Goal: Task Accomplishment & Management: Manage account settings

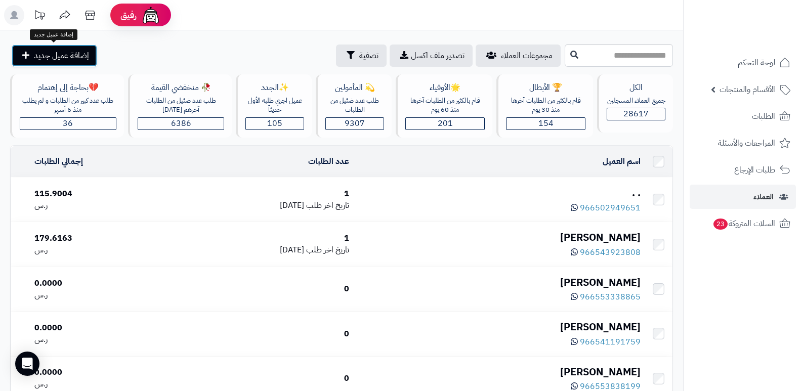
click at [50, 55] on span "إضافة عميل جديد" at bounding box center [61, 56] width 55 height 12
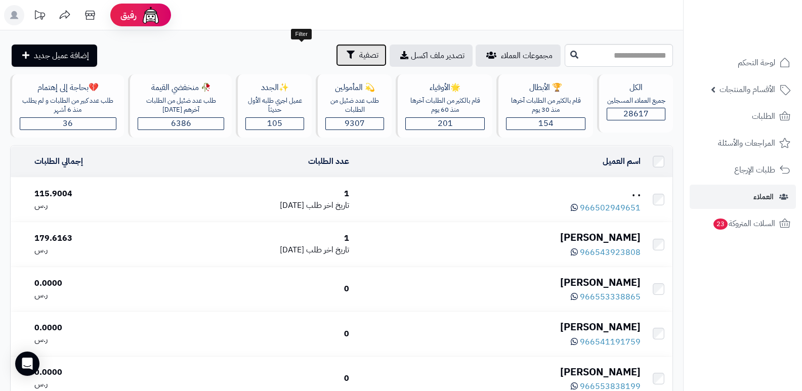
click at [336, 47] on button "تصفية" at bounding box center [361, 55] width 51 height 22
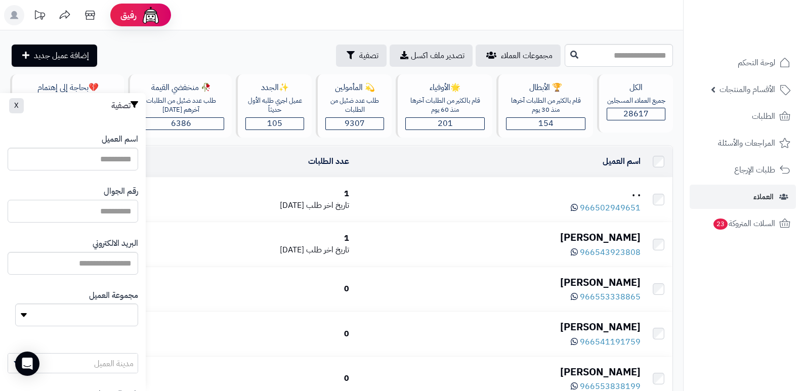
paste input "*********"
click at [90, 208] on input "*********" at bounding box center [73, 211] width 131 height 23
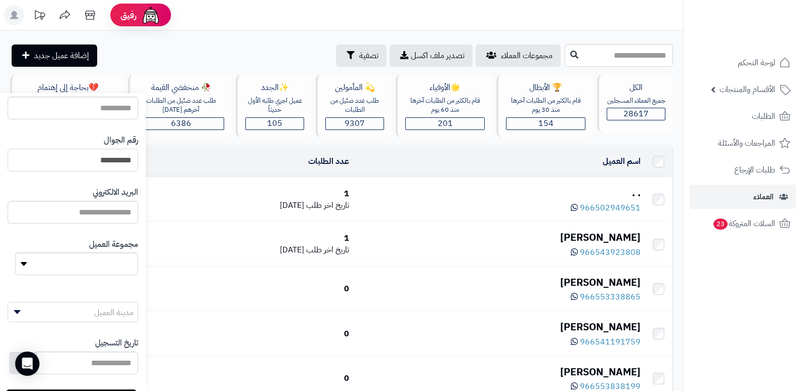
scroll to position [96, 0]
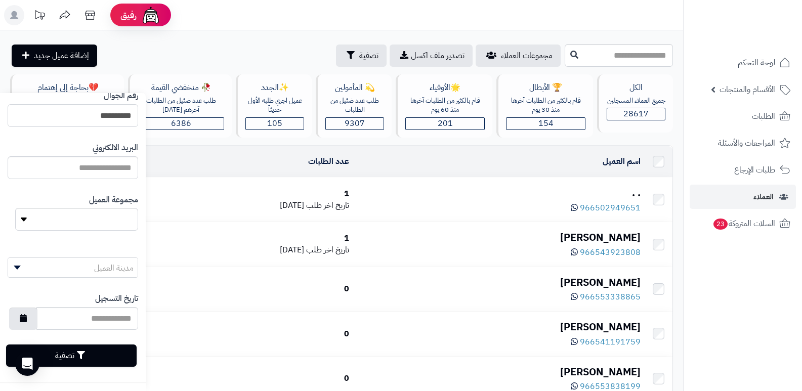
type input "**********"
click at [67, 351] on button "تصفية" at bounding box center [71, 356] width 131 height 22
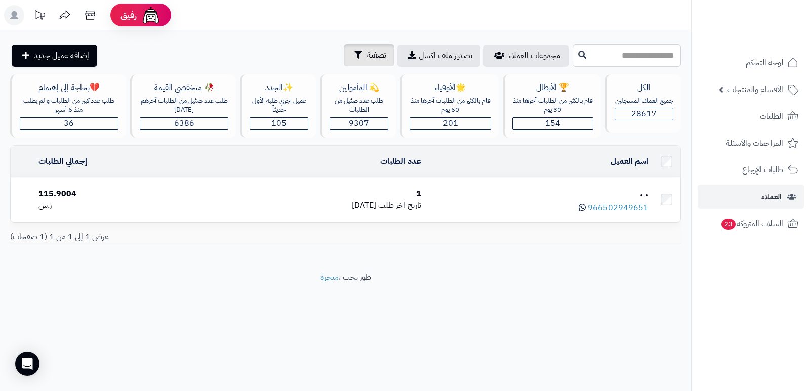
click at [306, 43] on div "**********" at bounding box center [345, 150] width 691 height 241
click at [367, 52] on span "تصفية" at bounding box center [376, 55] width 19 height 12
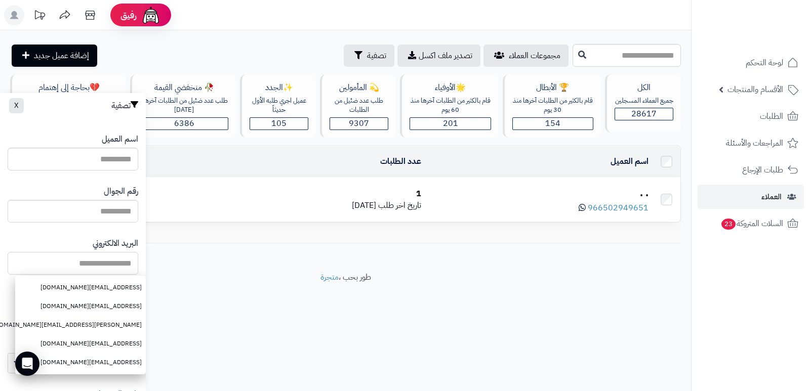
paste input "**********"
type input "**********"
click at [222, 332] on div "رفيق ! الطلبات معالجة مكتمل إرجاع المنتجات العملاء المتواجدون الان 28617 عملاء …" at bounding box center [405, 195] width 810 height 391
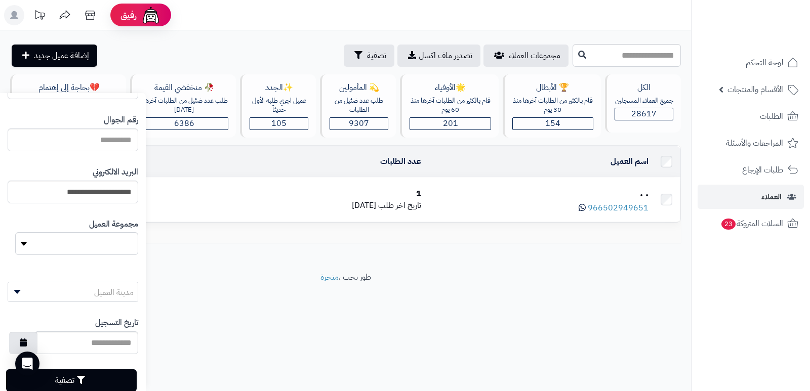
scroll to position [96, 0]
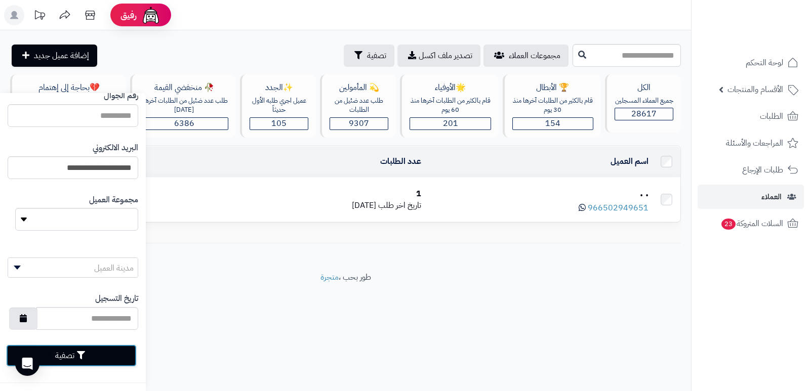
click at [99, 354] on button "تصفية" at bounding box center [71, 356] width 131 height 22
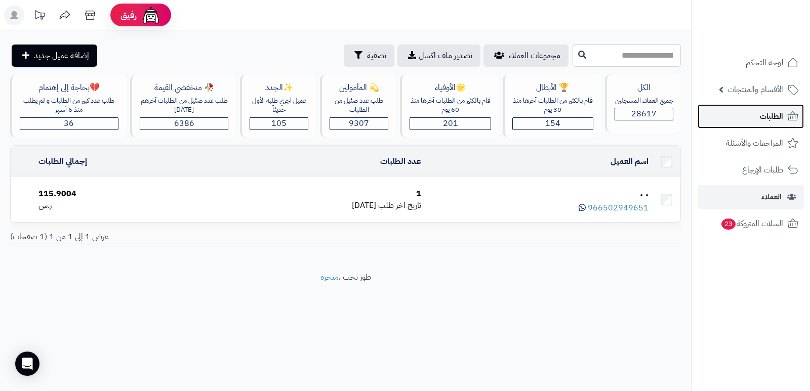
click at [771, 116] on span "الطلبات" at bounding box center [771, 116] width 23 height 14
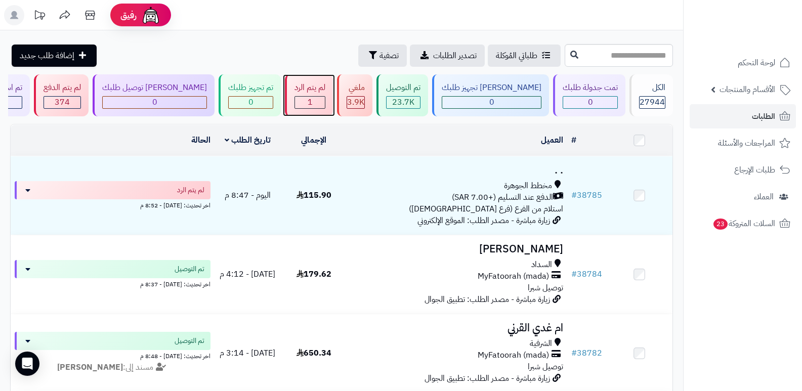
click at [325, 100] on div "1" at bounding box center [310, 103] width 30 height 12
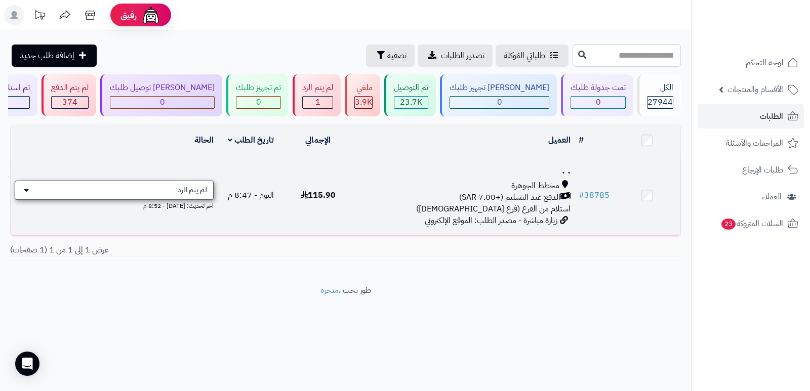
click at [175, 191] on div "لم يتم الرد" at bounding box center [114, 190] width 199 height 19
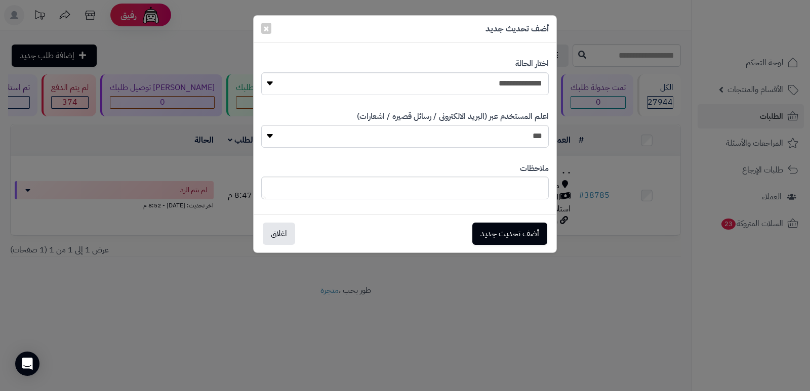
click at [564, 356] on div "**********" at bounding box center [405, 195] width 810 height 391
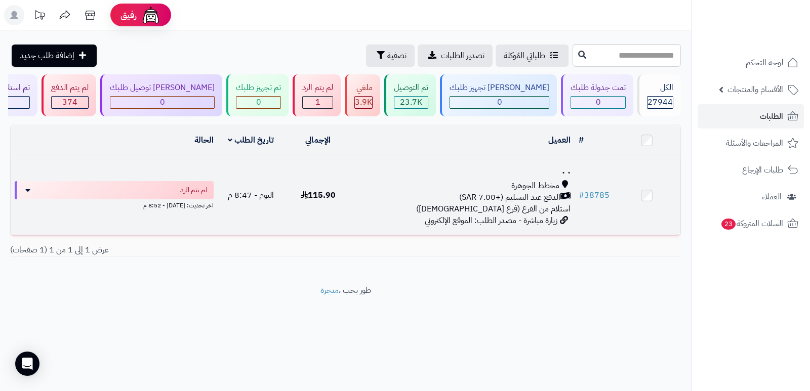
click at [562, 172] on h3 ". ." at bounding box center [462, 170] width 215 height 12
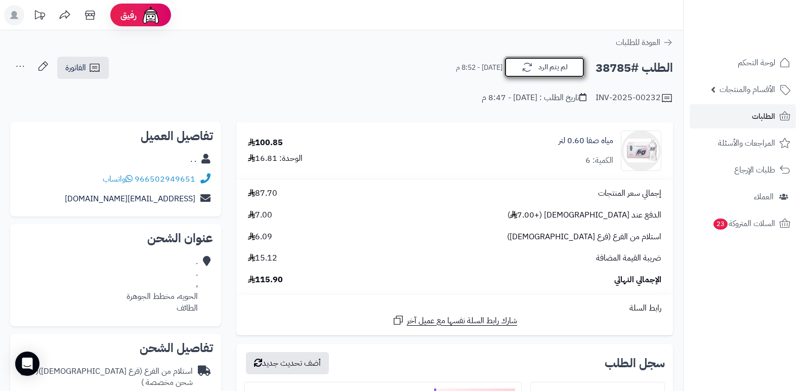
click at [542, 71] on button "لم يتم الرد" at bounding box center [544, 67] width 81 height 21
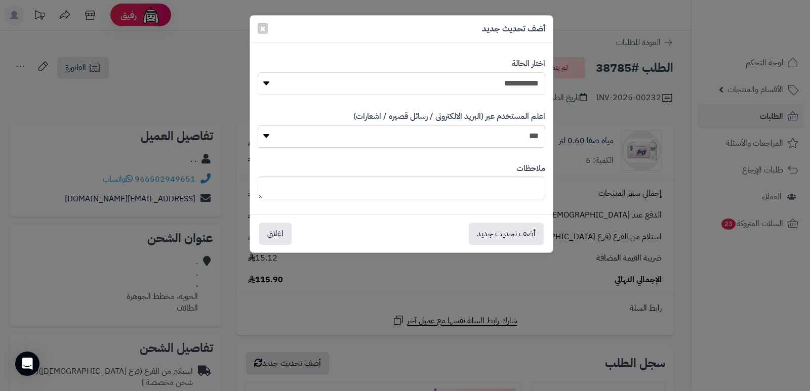
drag, startPoint x: 526, startPoint y: 81, endPoint x: 529, endPoint y: 86, distance: 5.5
click at [527, 81] on select "**********" at bounding box center [401, 83] width 287 height 23
select select "*"
click at [258, 72] on select "**********" at bounding box center [401, 83] width 287 height 23
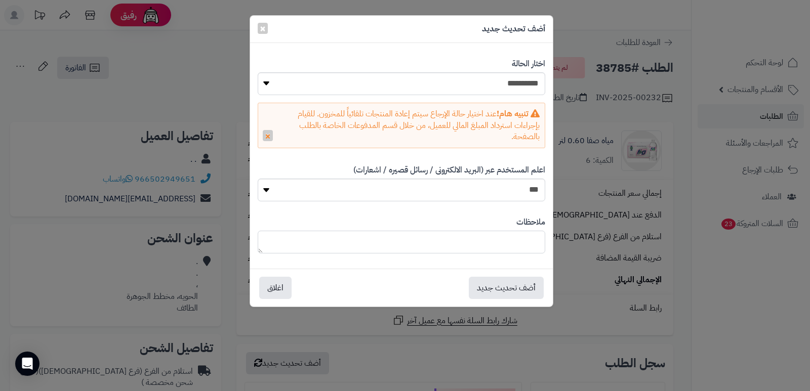
click at [525, 235] on textarea at bounding box center [401, 242] width 287 height 23
type textarea "**********"
click at [487, 290] on button "أضف تحديث جديد" at bounding box center [506, 287] width 75 height 22
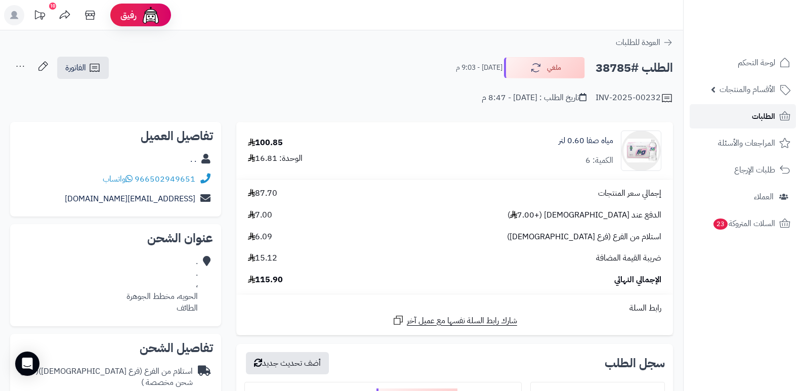
click at [768, 115] on span "الطلبات" at bounding box center [763, 116] width 23 height 14
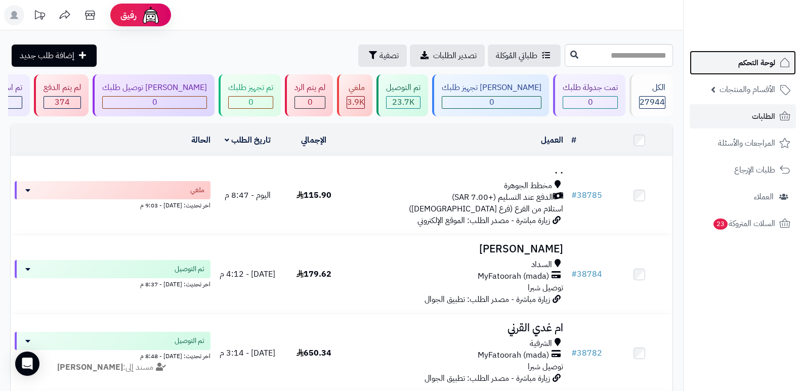
click at [756, 67] on span "لوحة التحكم" at bounding box center [756, 63] width 37 height 14
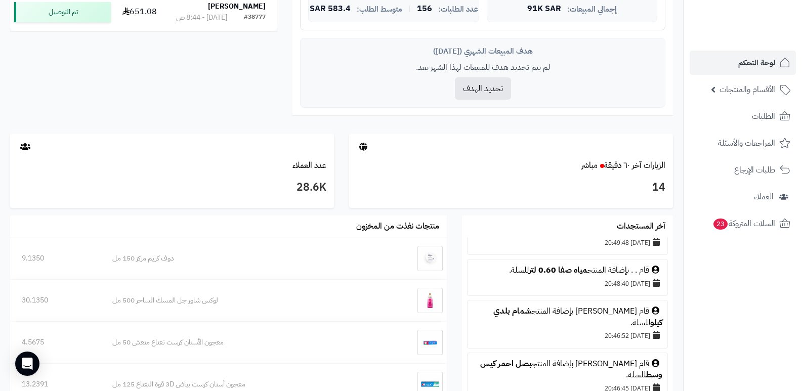
scroll to position [101, 0]
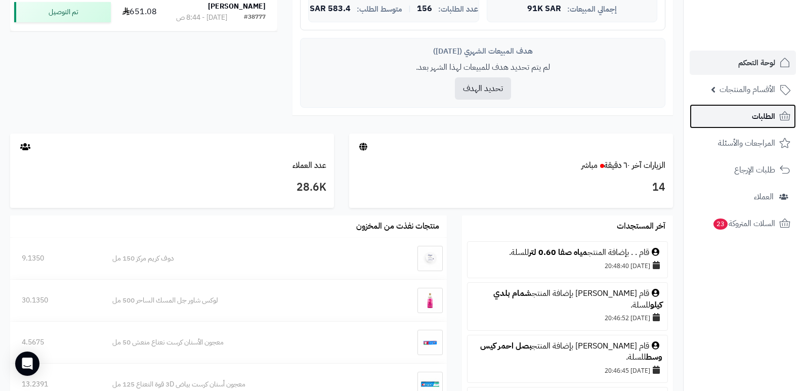
click at [745, 113] on link "الطلبات" at bounding box center [743, 116] width 106 height 24
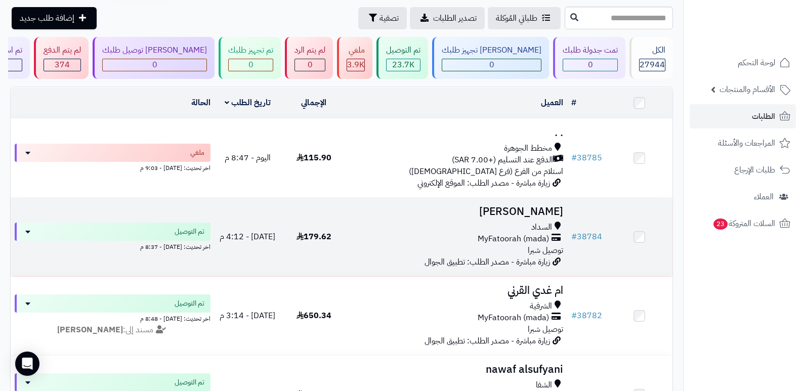
scroll to position [101, 0]
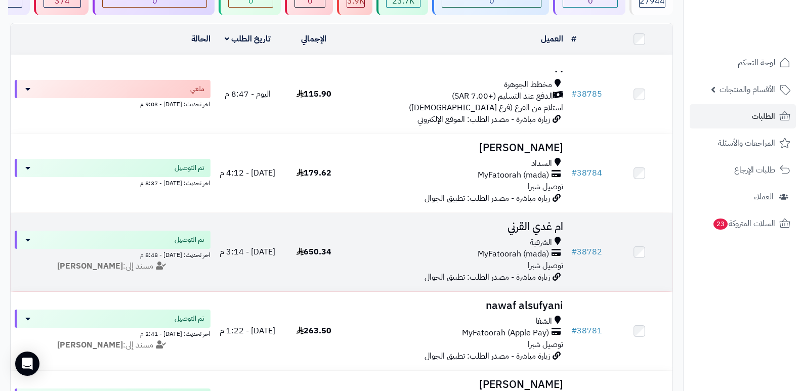
click at [545, 226] on h3 "ام غدي القرني" at bounding box center [457, 227] width 213 height 12
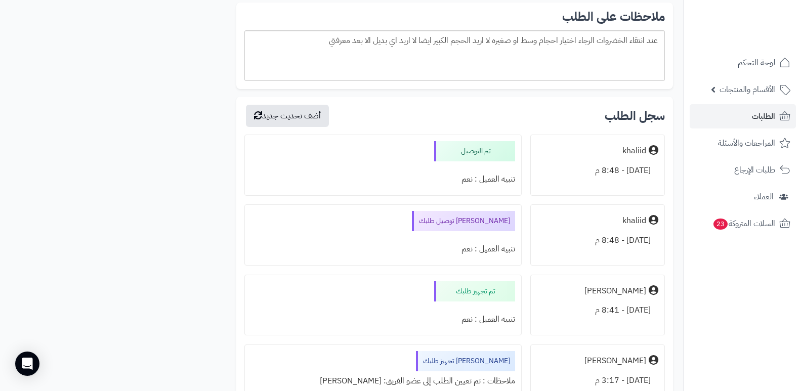
scroll to position [1619, 0]
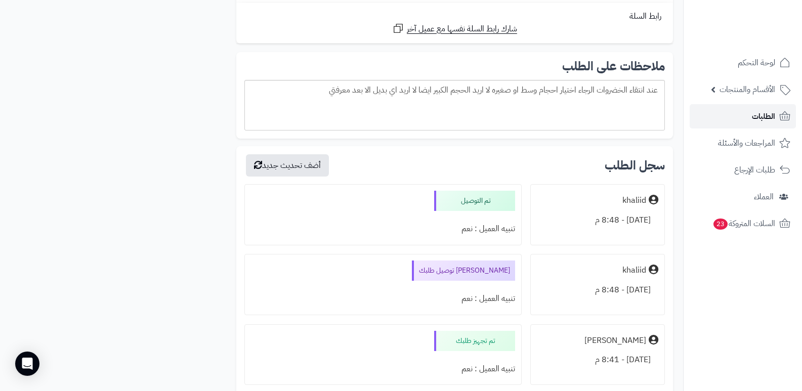
click at [758, 114] on span "الطلبات" at bounding box center [763, 116] width 23 height 14
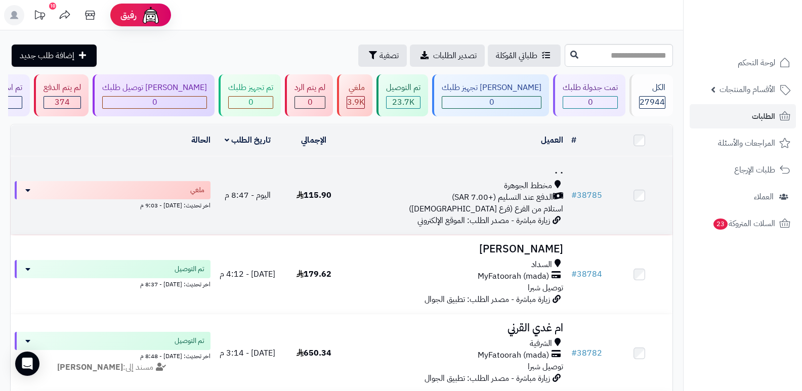
click at [540, 175] on td ". . مخطط الجوهرة الدفع عند التسليم (+7.00 SAR) استلام من الفرع (فرع الحوية) زيا…" at bounding box center [457, 195] width 221 height 78
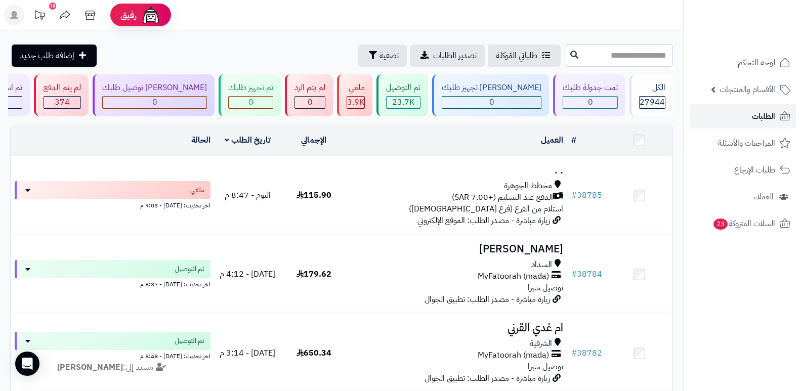
click at [771, 112] on span "الطلبات" at bounding box center [763, 116] width 23 height 14
click at [752, 114] on span "الطلبات" at bounding box center [763, 116] width 23 height 14
click at [765, 121] on span "الطلبات" at bounding box center [763, 116] width 23 height 14
click at [773, 115] on span "الطلبات" at bounding box center [763, 116] width 23 height 14
click at [768, 123] on link "الطلبات" at bounding box center [743, 116] width 106 height 24
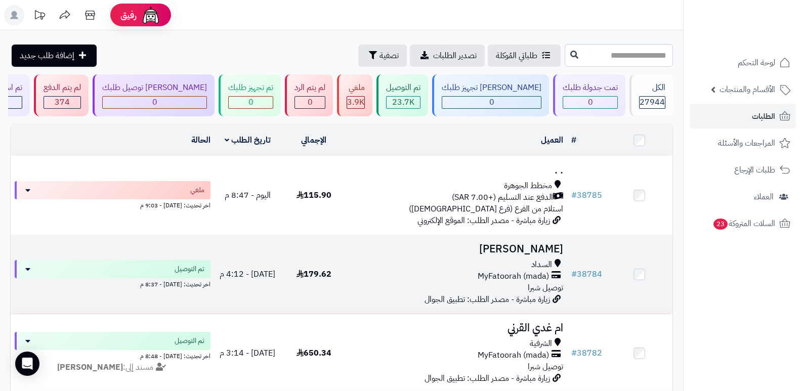
click at [521, 254] on h3 "[PERSON_NAME]" at bounding box center [457, 249] width 213 height 12
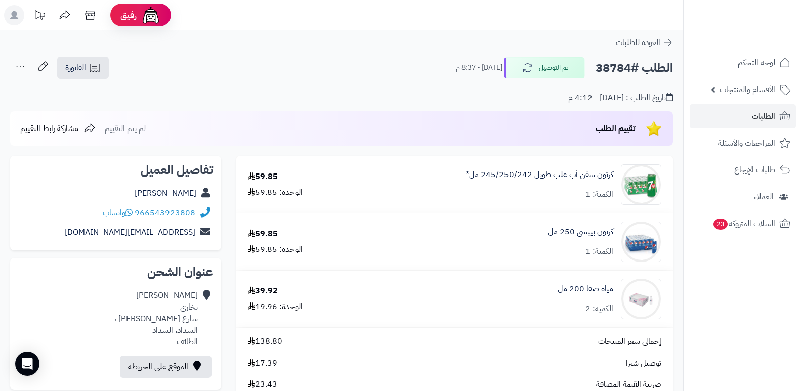
click at [23, 62] on icon at bounding box center [20, 66] width 20 height 20
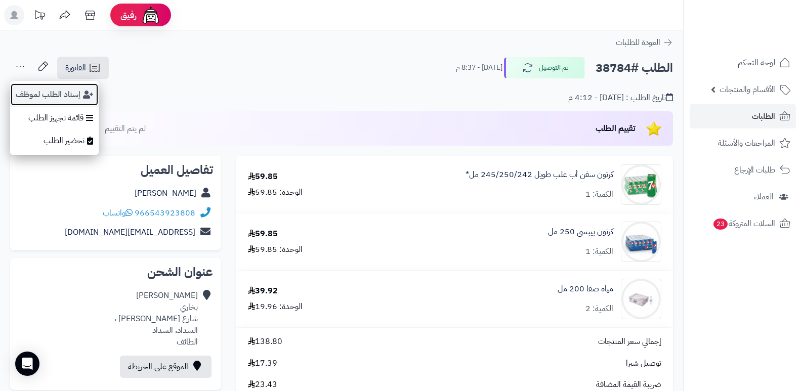
click at [41, 89] on button "إسناد الطلب لموظف" at bounding box center [54, 94] width 89 height 23
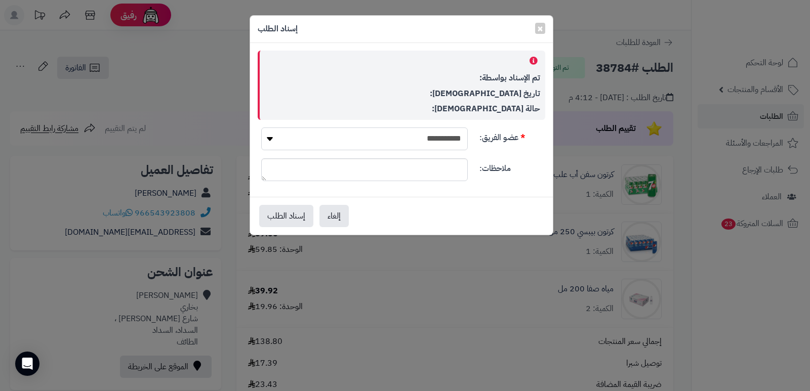
drag, startPoint x: 440, startPoint y: 141, endPoint x: 440, endPoint y: 148, distance: 7.1
click at [440, 141] on select "**********" at bounding box center [364, 139] width 206 height 23
select select "**"
click at [261, 128] on select "**********" at bounding box center [364, 139] width 206 height 23
click at [280, 216] on button "إسناد الطلب" at bounding box center [286, 215] width 54 height 22
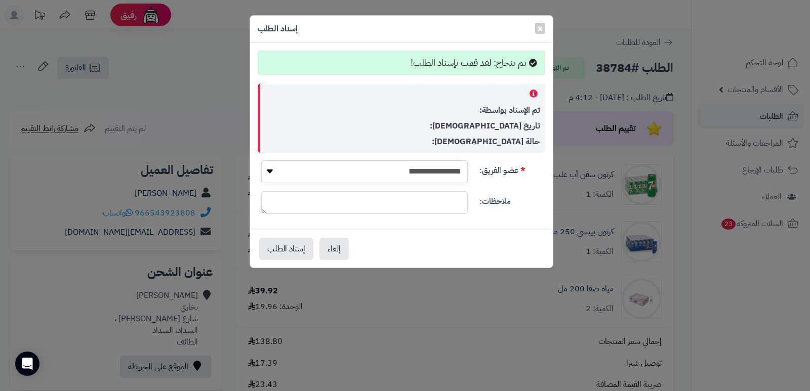
click at [787, 337] on div "**********" at bounding box center [405, 195] width 810 height 391
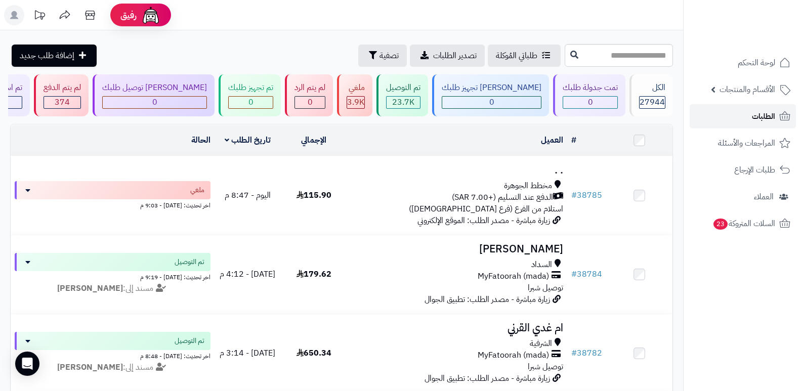
click at [754, 124] on link "الطلبات" at bounding box center [743, 116] width 106 height 24
click at [762, 114] on span "الطلبات" at bounding box center [763, 116] width 23 height 14
click at [763, 118] on span "الطلبات" at bounding box center [763, 116] width 23 height 14
click at [751, 119] on link "الطلبات" at bounding box center [743, 116] width 106 height 24
click at [769, 112] on span "الطلبات" at bounding box center [763, 116] width 23 height 14
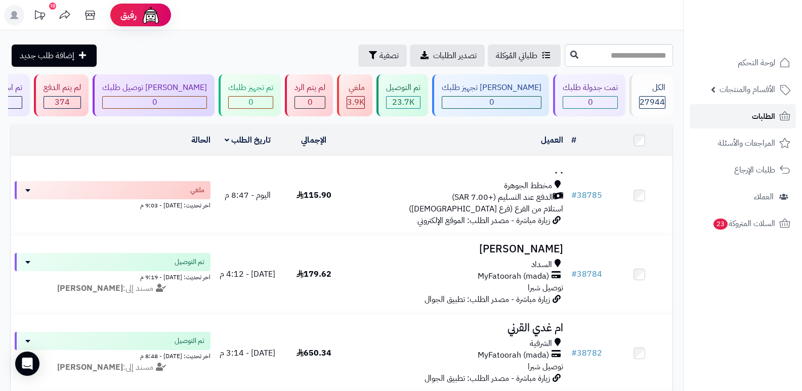
click at [771, 117] on span "الطلبات" at bounding box center [763, 116] width 23 height 14
click at [762, 114] on span "الطلبات" at bounding box center [763, 116] width 23 height 14
click at [721, 115] on link "الطلبات" at bounding box center [743, 116] width 106 height 24
drag, startPoint x: 763, startPoint y: 112, endPoint x: 669, endPoint y: 2, distance: 145.0
click at [763, 111] on span "الطلبات" at bounding box center [763, 116] width 23 height 14
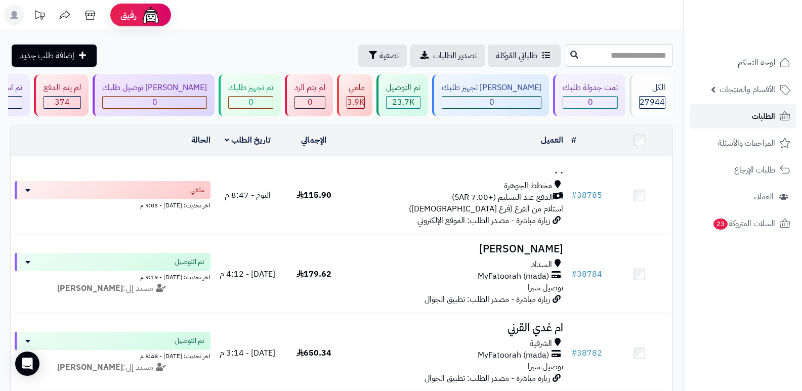
click at [758, 118] on span "الطلبات" at bounding box center [763, 116] width 23 height 14
click at [751, 111] on link "الطلبات" at bounding box center [743, 116] width 106 height 24
click at [772, 116] on span "الطلبات" at bounding box center [763, 116] width 23 height 14
click at [767, 119] on span "الطلبات" at bounding box center [763, 116] width 23 height 14
click at [755, 112] on span "الطلبات" at bounding box center [763, 116] width 23 height 14
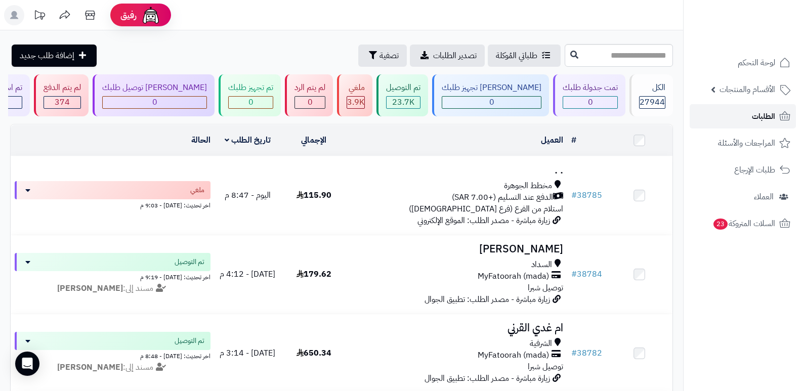
click at [763, 125] on link "الطلبات" at bounding box center [743, 116] width 106 height 24
click at [759, 114] on span "الطلبات" at bounding box center [763, 116] width 23 height 14
click at [757, 118] on span "الطلبات" at bounding box center [763, 116] width 23 height 14
click at [770, 114] on span "الطلبات" at bounding box center [763, 116] width 23 height 14
click at [757, 114] on span "الطلبات" at bounding box center [763, 116] width 23 height 14
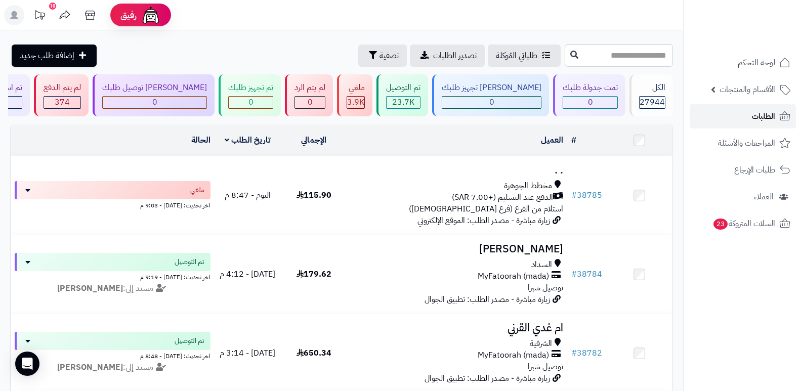
click at [760, 114] on span "الطلبات" at bounding box center [763, 116] width 23 height 14
click at [767, 118] on span "الطلبات" at bounding box center [763, 116] width 23 height 14
click at [741, 113] on link "الطلبات" at bounding box center [743, 116] width 106 height 24
click at [760, 118] on span "الطلبات" at bounding box center [763, 116] width 23 height 14
click at [770, 121] on span "الطلبات" at bounding box center [763, 116] width 23 height 14
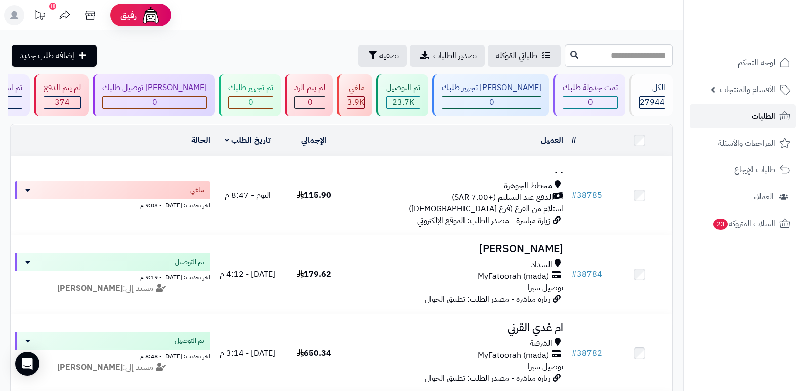
click at [769, 113] on span "الطلبات" at bounding box center [763, 116] width 23 height 14
click at [743, 110] on link "الطلبات" at bounding box center [743, 116] width 106 height 24
click at [761, 120] on span "الطلبات" at bounding box center [763, 116] width 23 height 14
click at [760, 119] on span "الطلبات" at bounding box center [763, 116] width 23 height 14
click at [736, 112] on link "الطلبات" at bounding box center [743, 116] width 106 height 24
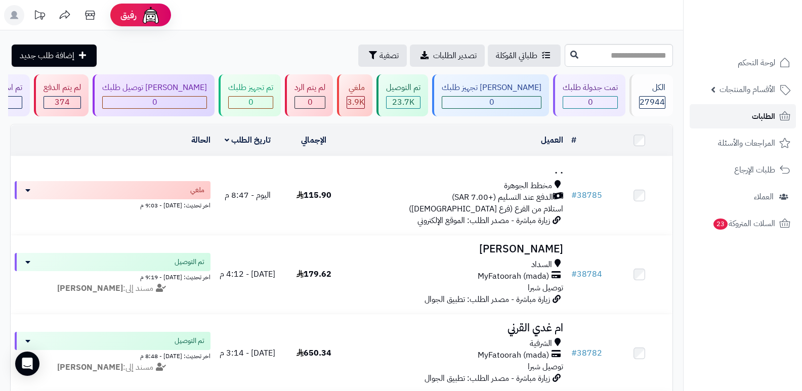
click at [752, 121] on span "الطلبات" at bounding box center [763, 116] width 23 height 14
click at [761, 115] on span "الطلبات" at bounding box center [763, 116] width 23 height 14
click at [773, 117] on span "الطلبات" at bounding box center [763, 116] width 23 height 14
click at [753, 117] on span "الطلبات" at bounding box center [763, 116] width 23 height 14
click at [751, 120] on link "الطلبات" at bounding box center [743, 116] width 106 height 24
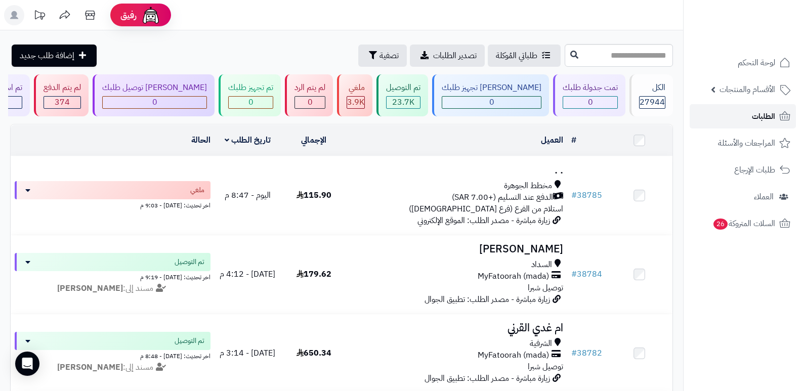
click at [748, 112] on link "الطلبات" at bounding box center [743, 116] width 106 height 24
click at [766, 115] on span "الطلبات" at bounding box center [763, 116] width 23 height 14
click at [764, 113] on span "الطلبات" at bounding box center [763, 116] width 23 height 14
click at [746, 118] on link "الطلبات" at bounding box center [743, 116] width 106 height 24
click at [753, 115] on span "الطلبات" at bounding box center [763, 116] width 23 height 14
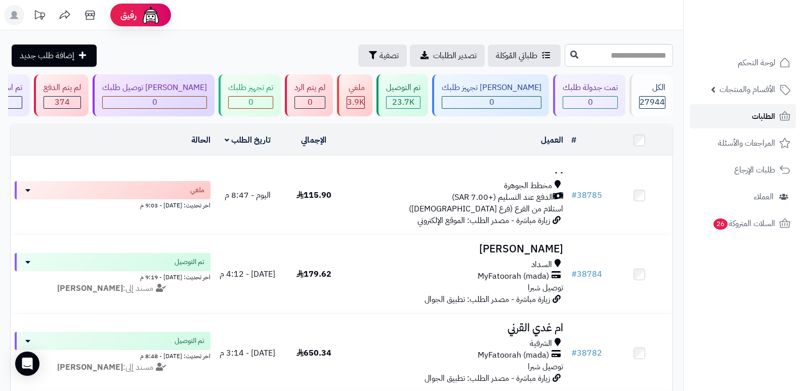
click at [760, 118] on span "الطلبات" at bounding box center [763, 116] width 23 height 14
click at [749, 109] on link "الطلبات" at bounding box center [743, 116] width 106 height 24
click at [765, 109] on span "الطلبات" at bounding box center [763, 116] width 23 height 14
click at [749, 108] on link "الطلبات" at bounding box center [743, 116] width 106 height 24
click at [752, 115] on span "الطلبات" at bounding box center [763, 116] width 23 height 14
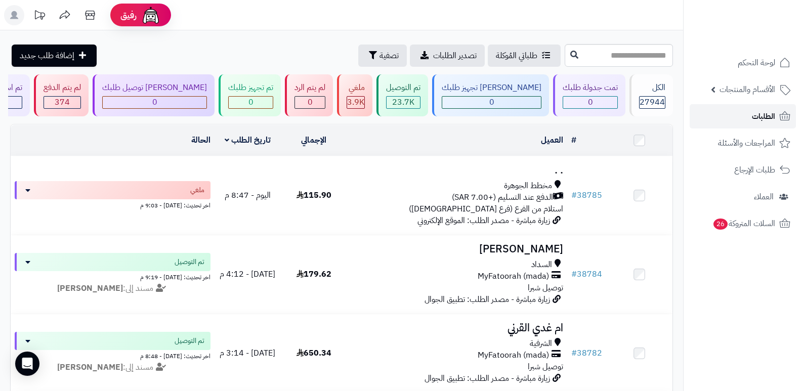
click at [765, 108] on link "الطلبات" at bounding box center [743, 116] width 106 height 24
click at [747, 111] on link "الطلبات" at bounding box center [743, 116] width 106 height 24
click at [764, 120] on span "الطلبات" at bounding box center [763, 116] width 23 height 14
click at [766, 112] on span "الطلبات" at bounding box center [763, 116] width 23 height 14
click at [753, 107] on link "الطلبات" at bounding box center [743, 116] width 106 height 24
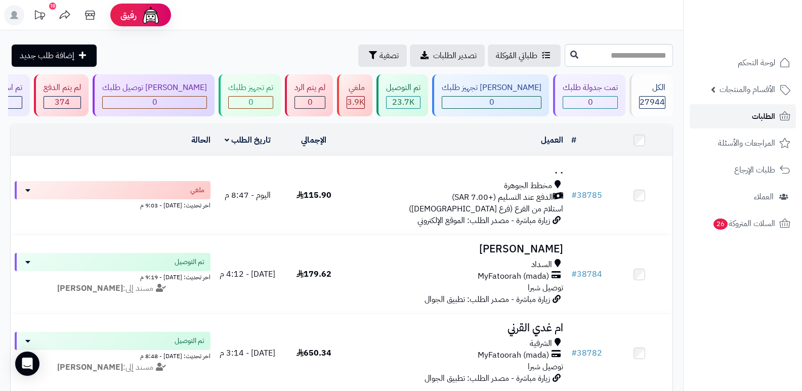
click at [764, 114] on span "الطلبات" at bounding box center [763, 116] width 23 height 14
click at [761, 115] on span "الطلبات" at bounding box center [763, 116] width 23 height 14
click at [763, 115] on span "الطلبات" at bounding box center [763, 116] width 23 height 14
click at [760, 111] on span "الطلبات" at bounding box center [763, 116] width 23 height 14
click at [754, 111] on span "الطلبات" at bounding box center [763, 116] width 23 height 14
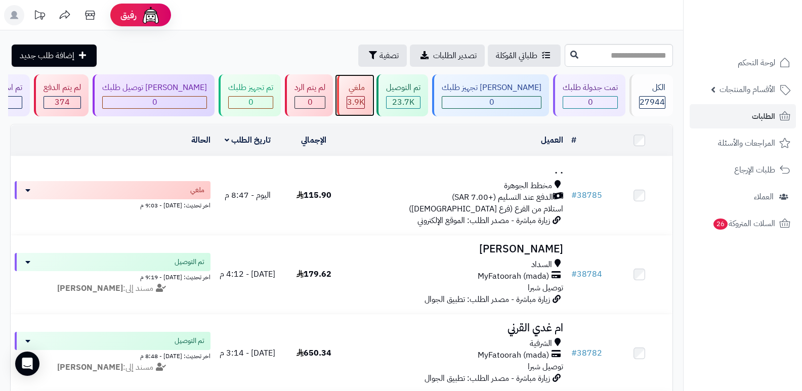
click at [364, 105] on span "3.9K" at bounding box center [355, 102] width 17 height 12
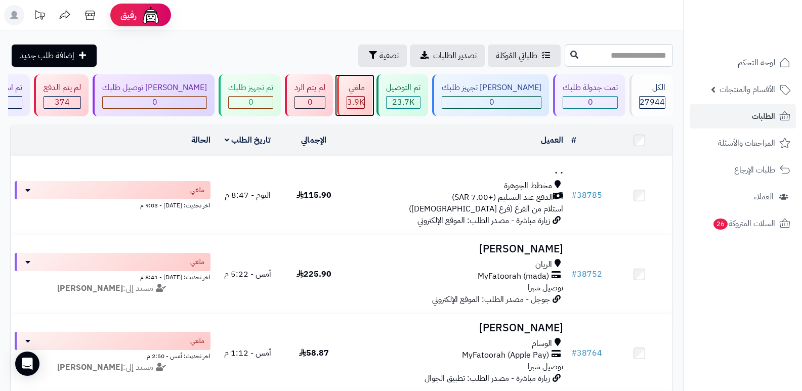
click at [364, 96] on span "3.9K" at bounding box center [355, 102] width 17 height 12
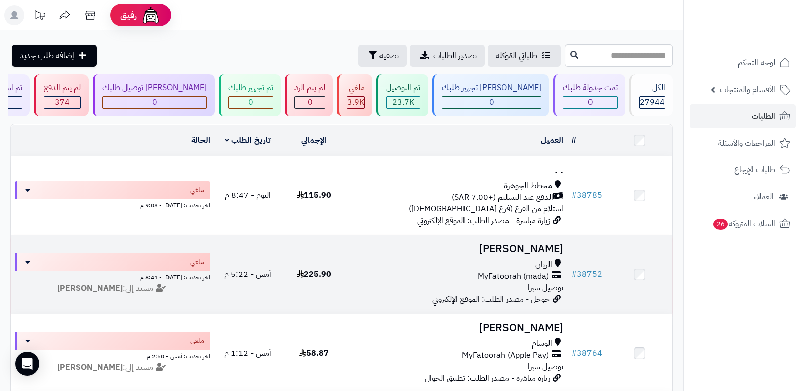
click at [549, 253] on h3 "منصور خالد" at bounding box center [457, 249] width 213 height 12
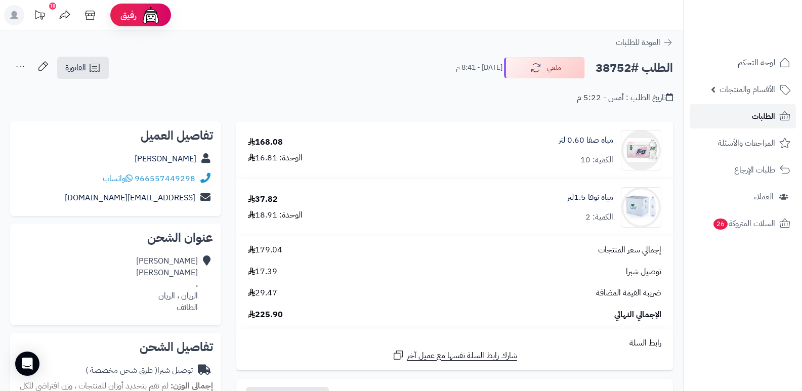
click at [752, 125] on link "الطلبات" at bounding box center [743, 116] width 106 height 24
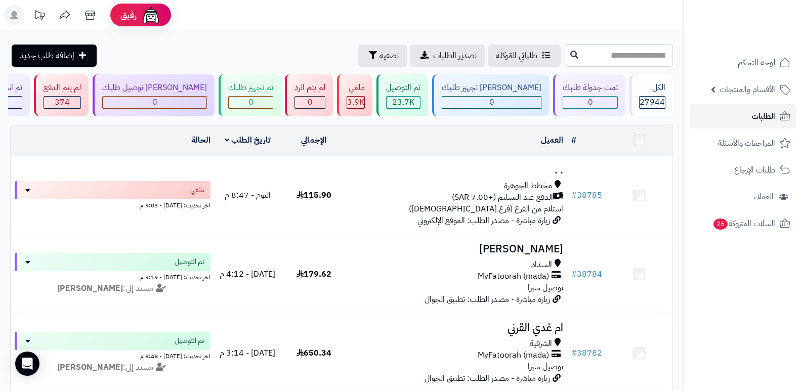
click at [741, 114] on link "الطلبات" at bounding box center [743, 116] width 106 height 24
click at [734, 117] on link "الطلبات" at bounding box center [743, 116] width 106 height 24
click at [754, 111] on span "الطلبات" at bounding box center [763, 116] width 23 height 14
click at [16, 20] on rect at bounding box center [14, 15] width 20 height 20
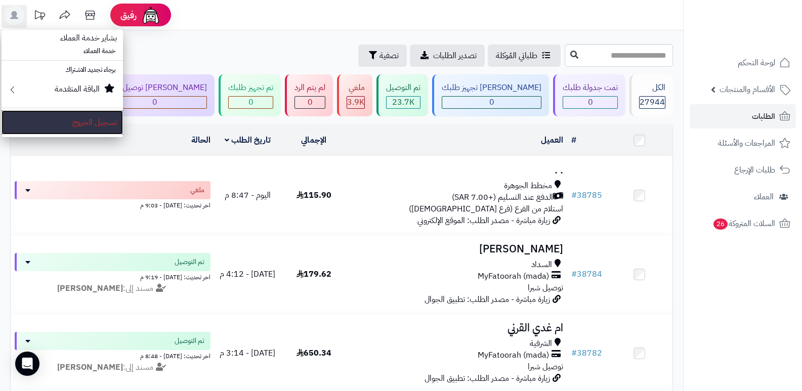
click at [87, 128] on link "تسجيل الخروج" at bounding box center [62, 122] width 121 height 24
